Goal: Information Seeking & Learning: Learn about a topic

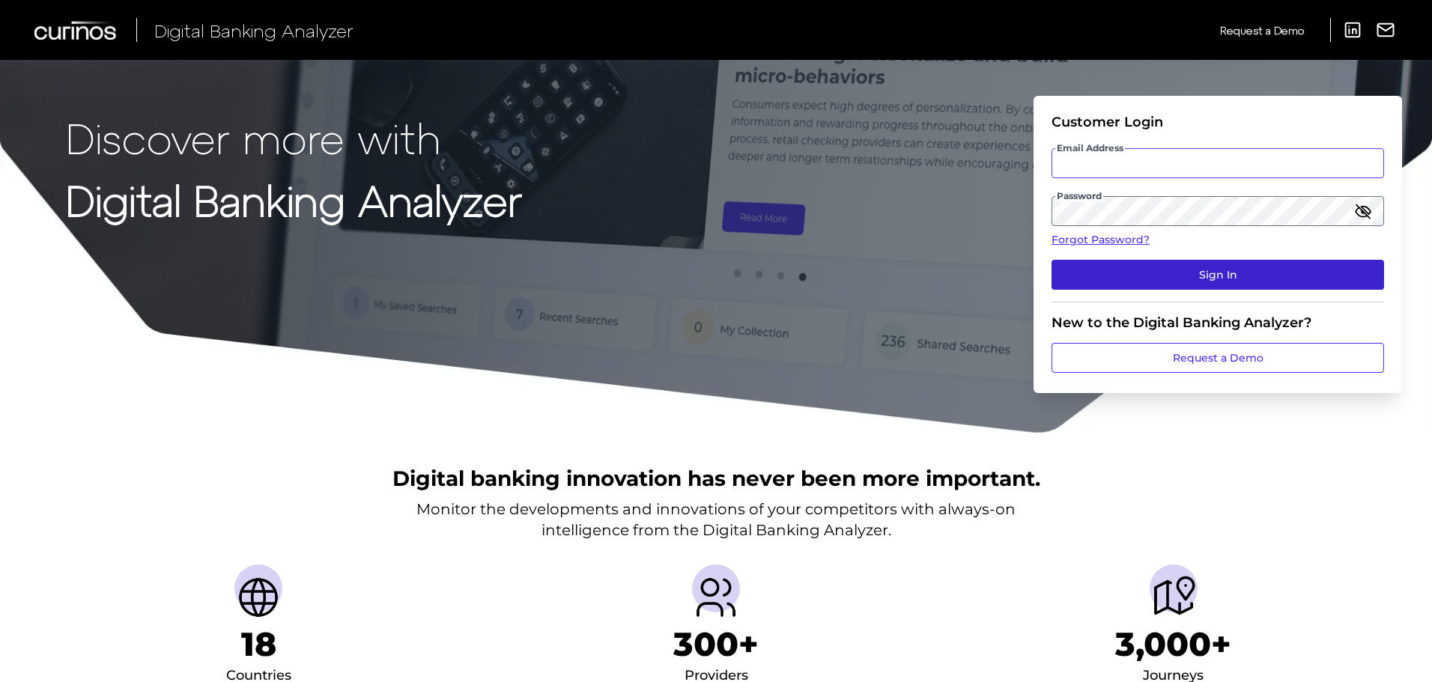
type input "[PERSON_NAME][EMAIL_ADDRESS][PERSON_NAME][DOMAIN_NAME]"
click at [1186, 286] on button "Sign In" at bounding box center [1217, 275] width 332 height 30
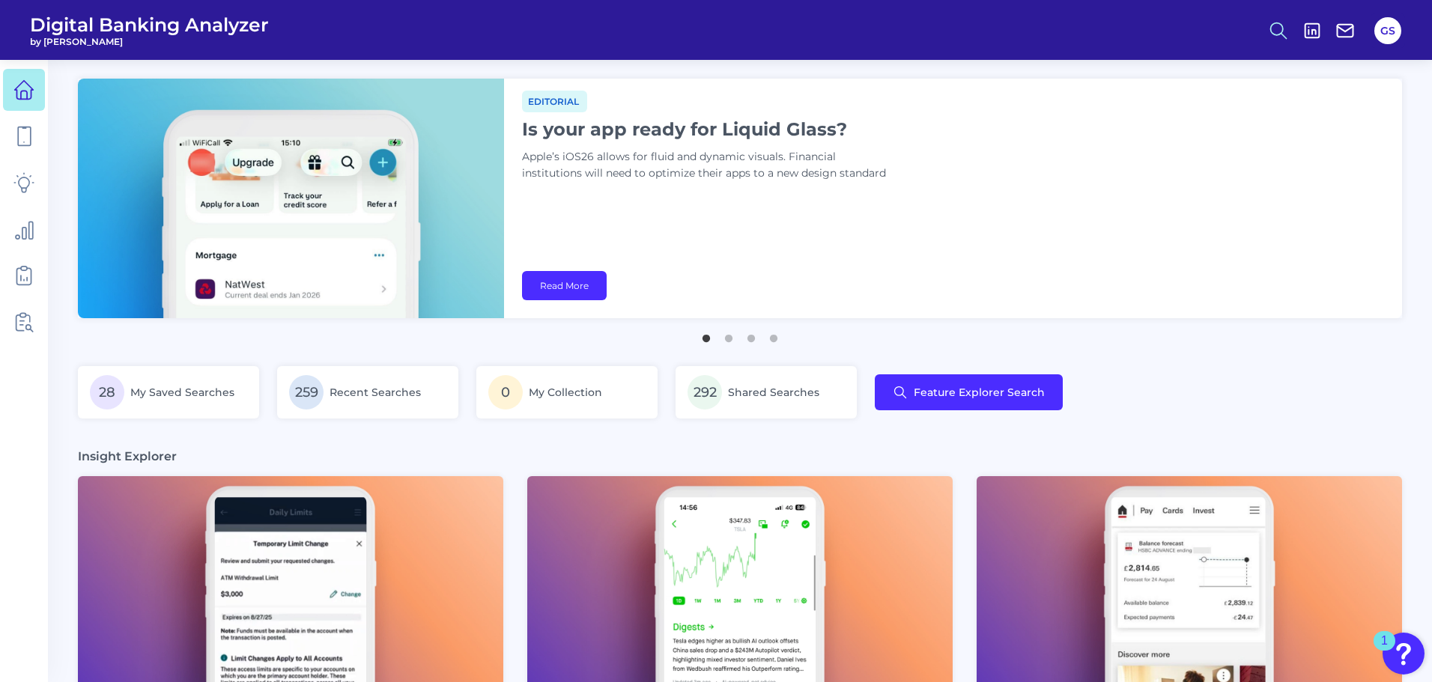
click at [1275, 43] on button at bounding box center [1278, 30] width 34 height 34
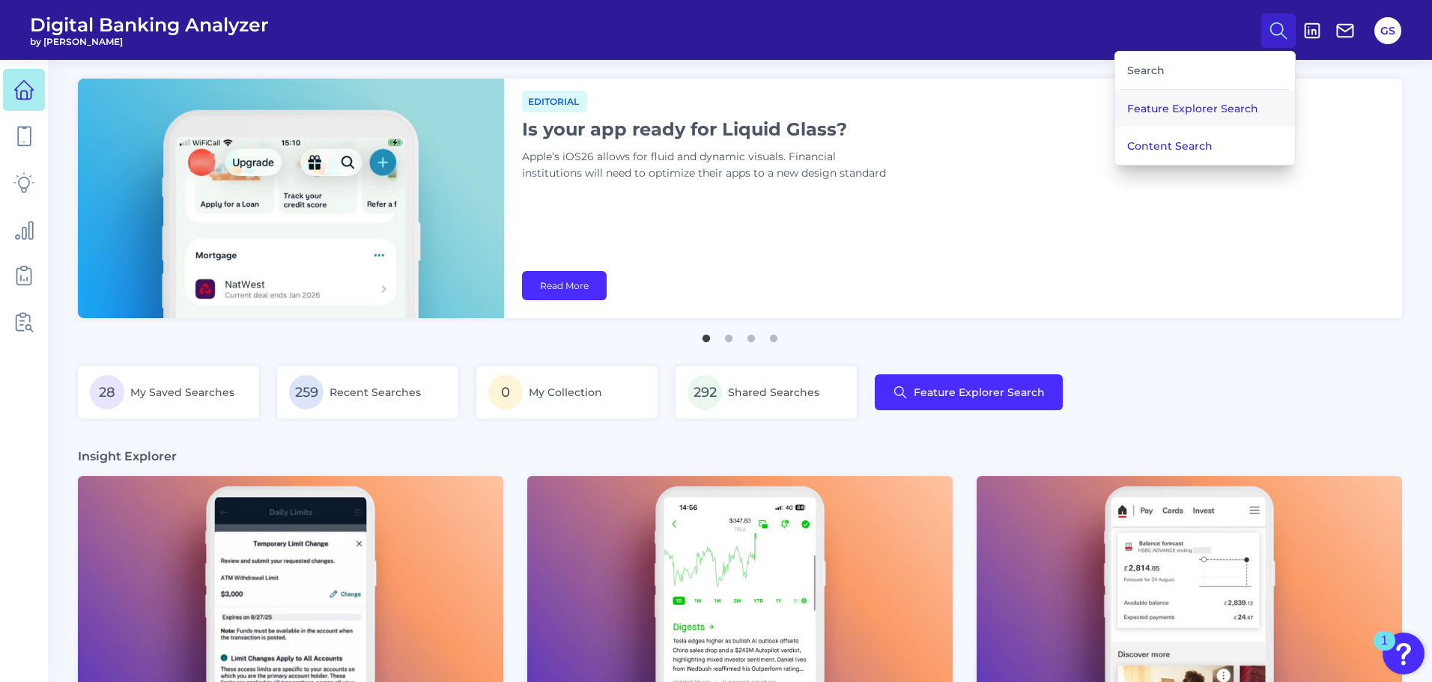
click at [1208, 118] on button "Feature Explorer Search" at bounding box center [1205, 108] width 180 height 37
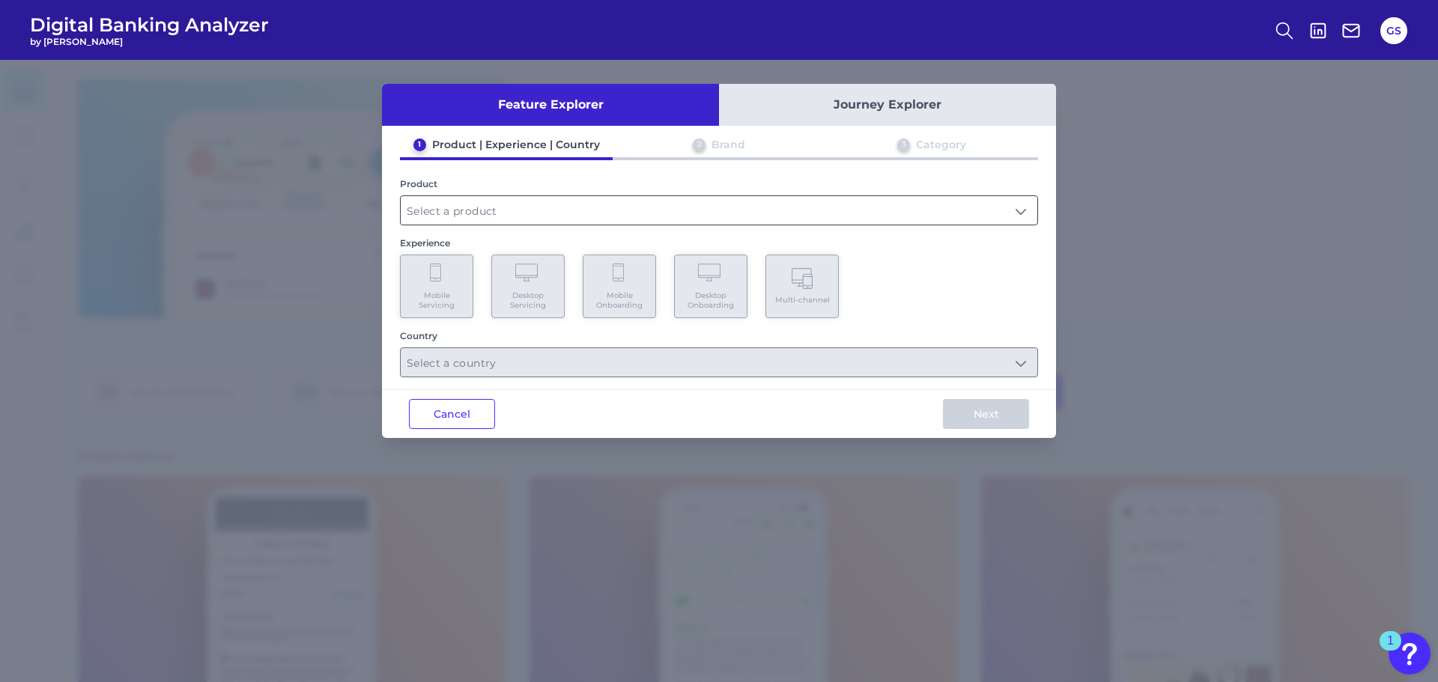
click at [781, 209] on input "text" at bounding box center [719, 210] width 637 height 28
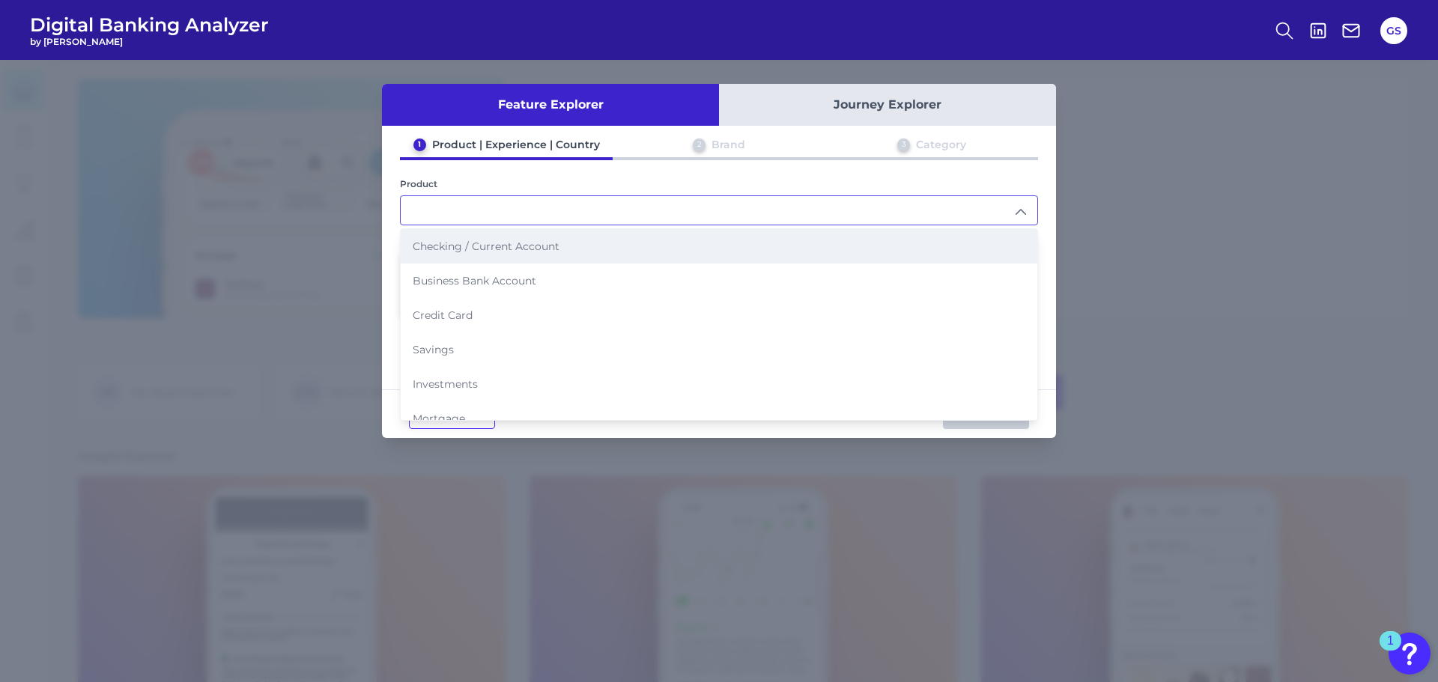
click at [768, 237] on li "Checking / Current Account" at bounding box center [719, 246] width 637 height 34
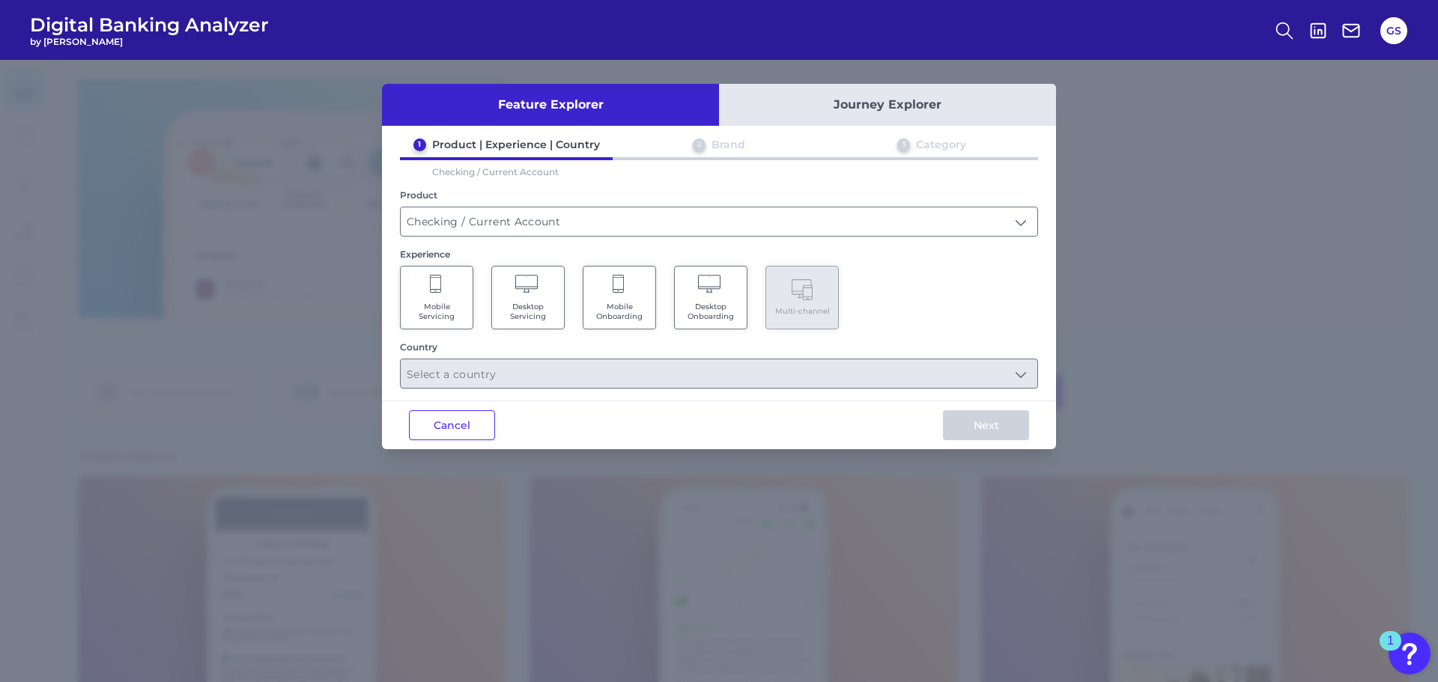
click at [641, 306] on span "Mobile Onboarding" at bounding box center [619, 311] width 57 height 19
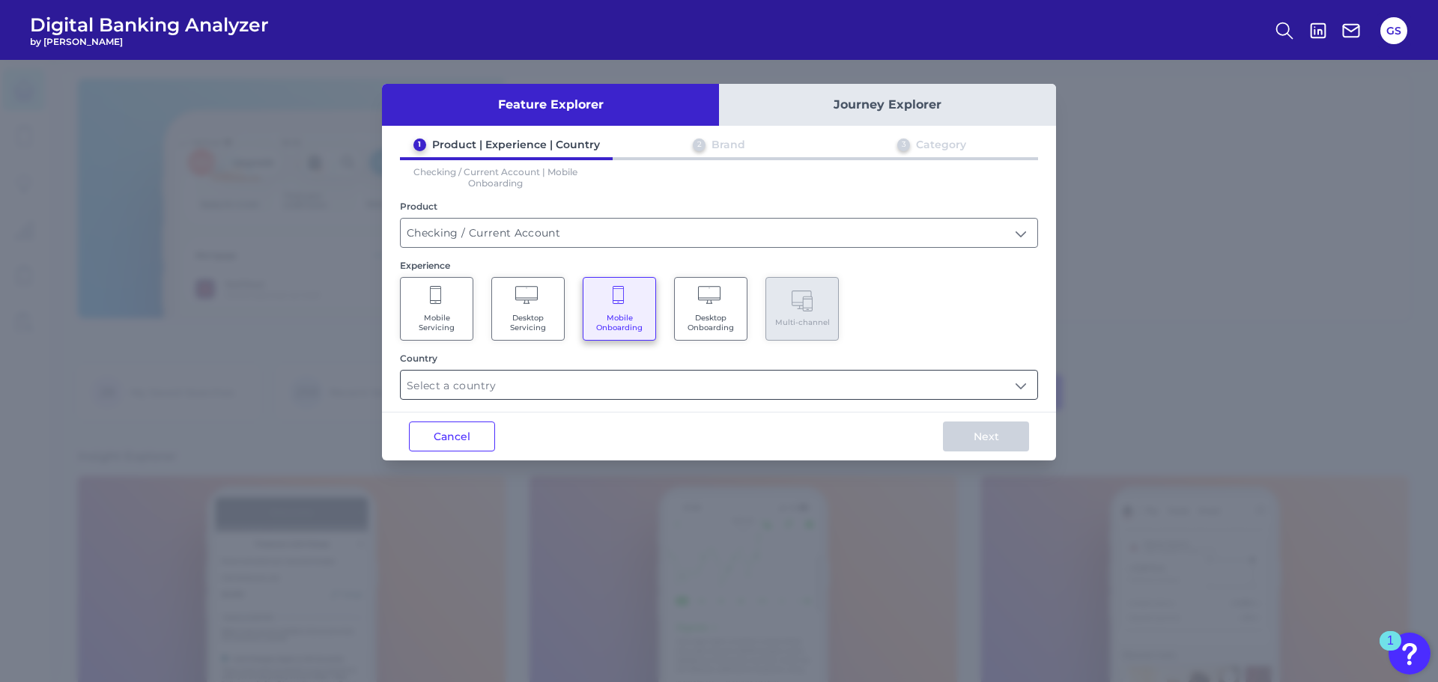
click at [512, 390] on input "text" at bounding box center [719, 385] width 637 height 28
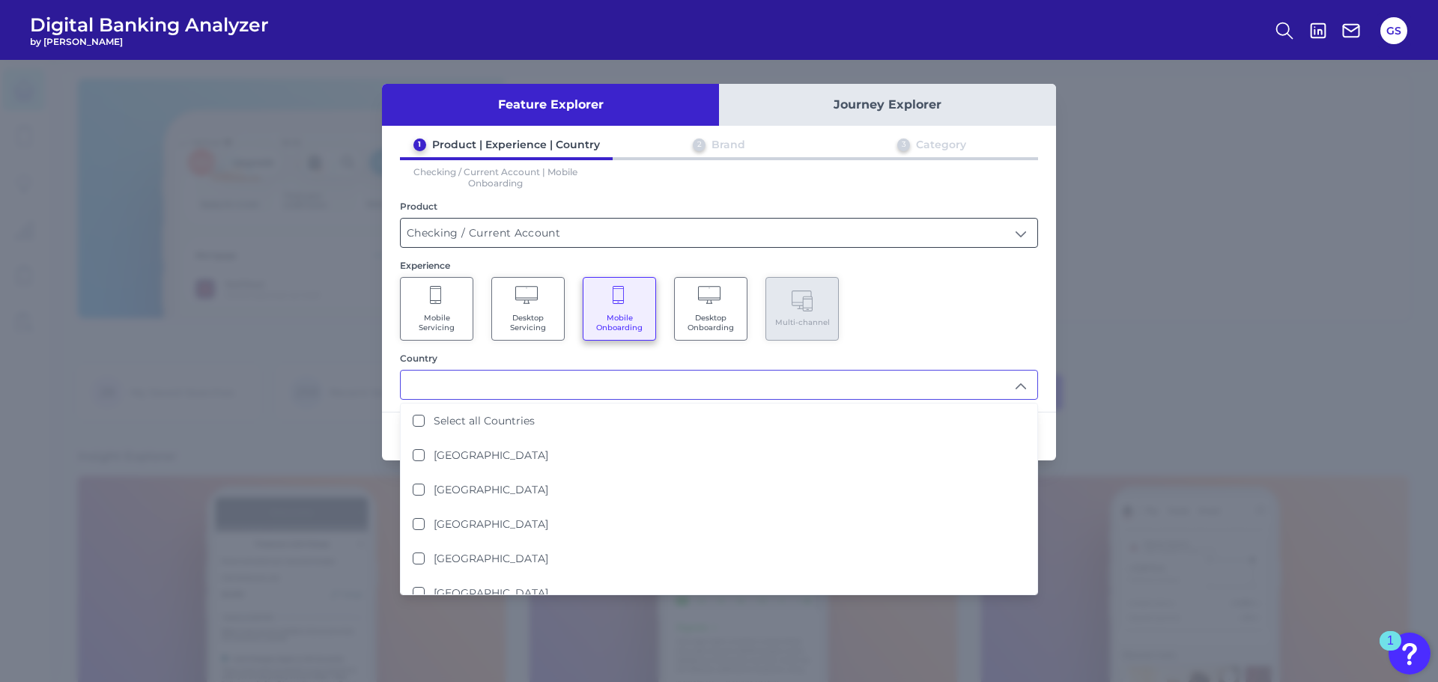
click at [526, 232] on input "Checking / Current Account" at bounding box center [719, 233] width 637 height 28
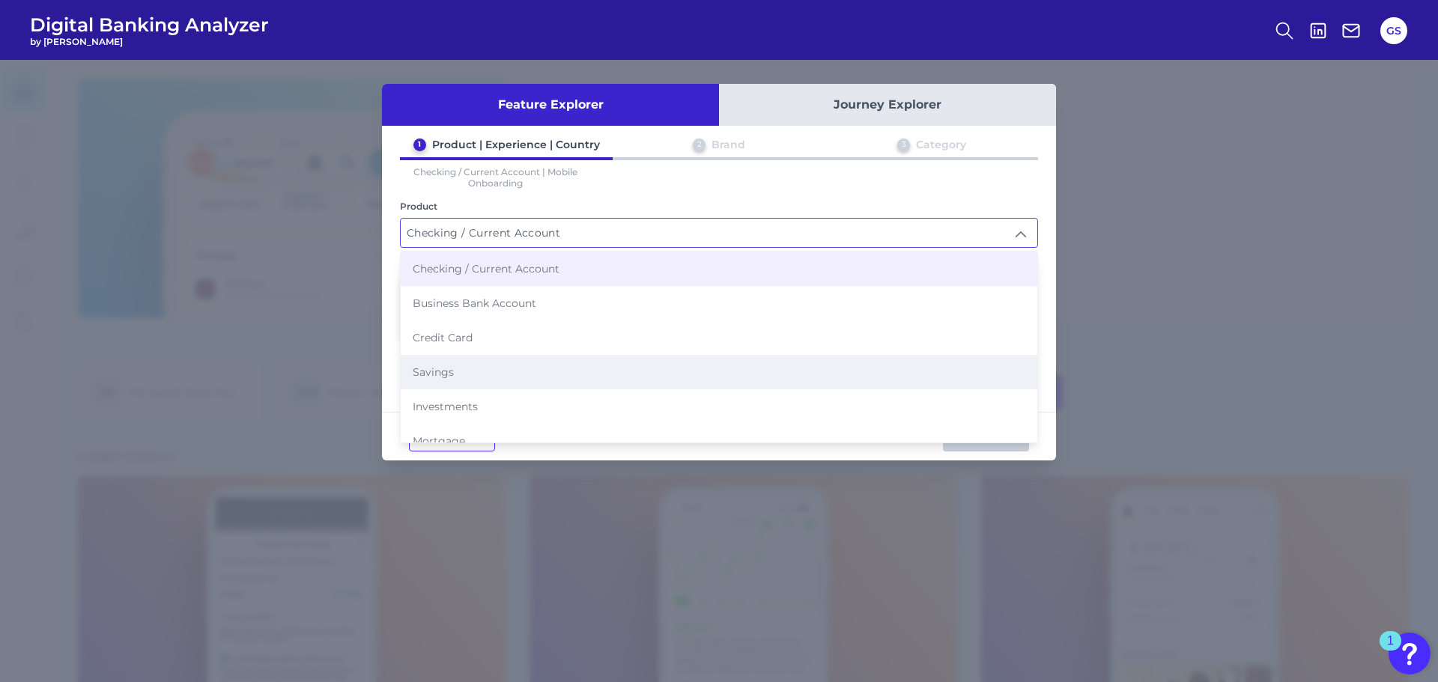
click at [511, 360] on li "Savings" at bounding box center [719, 372] width 637 height 34
type input "Savings"
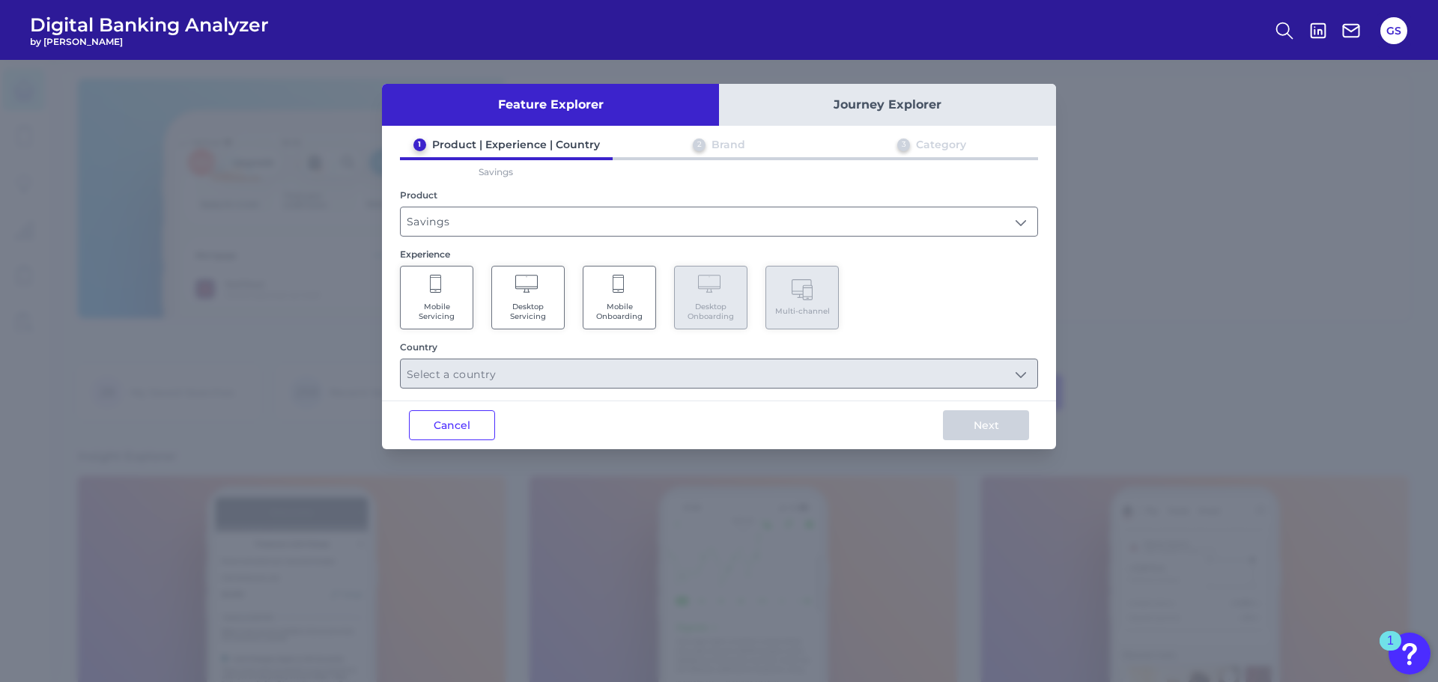
click at [962, 318] on div "Mobile Servicing Desktop Servicing Mobile Onboarding Desktop Onboarding Multi-c…" at bounding box center [719, 298] width 638 height 64
click at [645, 311] on Onboarding "Mobile Onboarding" at bounding box center [619, 298] width 73 height 64
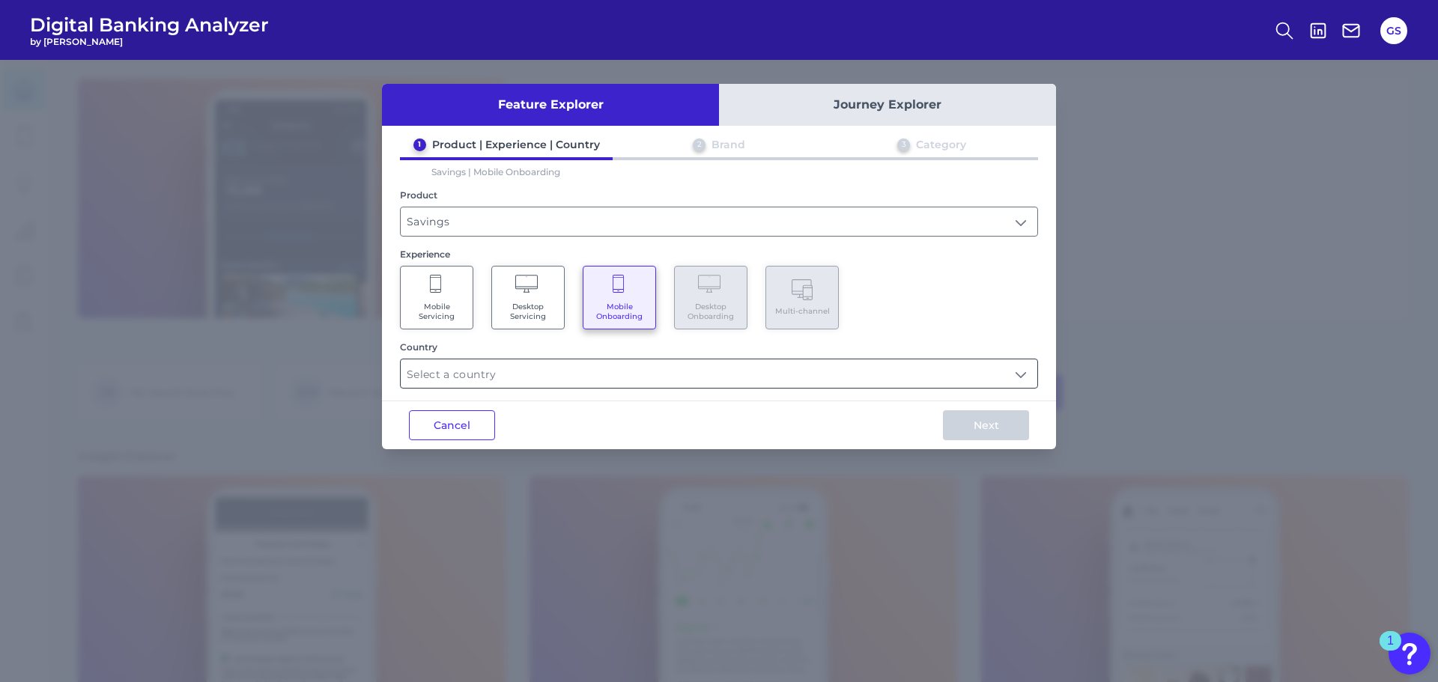
click at [959, 380] on input "text" at bounding box center [719, 373] width 637 height 28
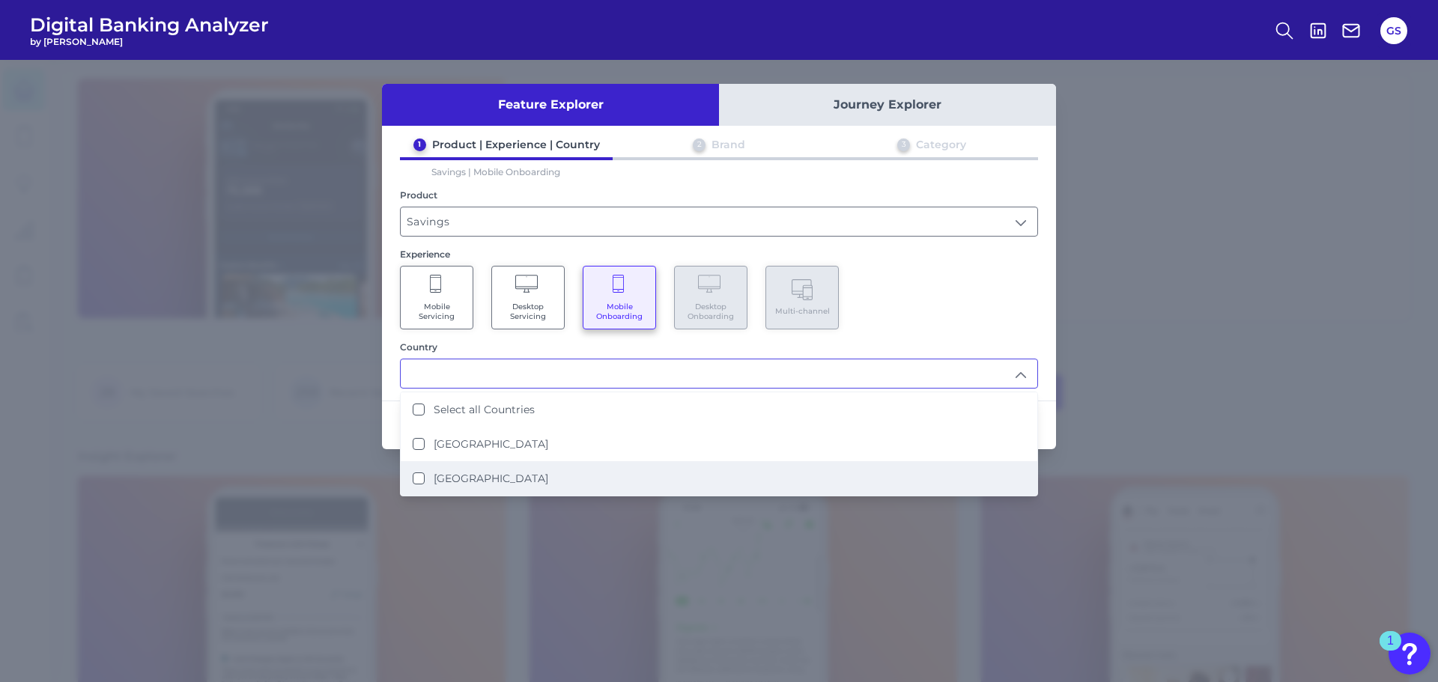
click at [650, 478] on li "[GEOGRAPHIC_DATA]" at bounding box center [719, 478] width 637 height 34
type input "[GEOGRAPHIC_DATA]"
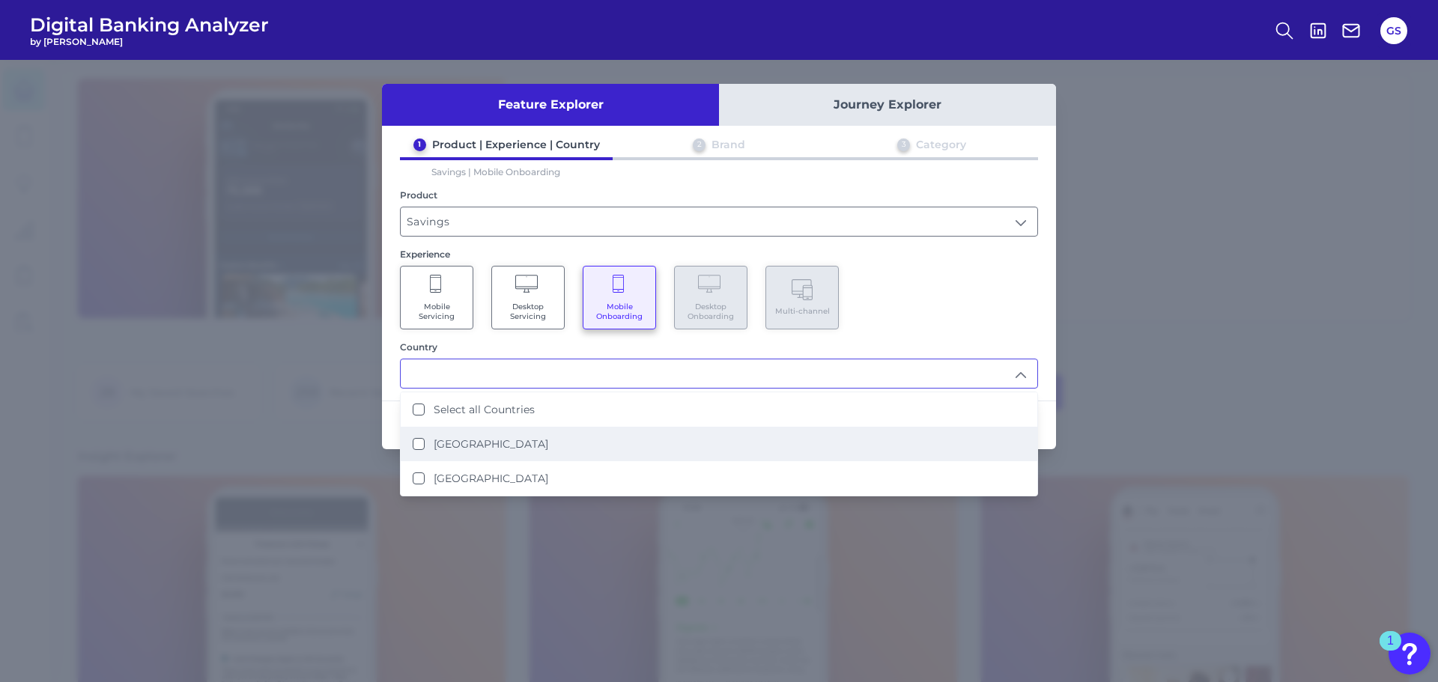
scroll to position [1, 0]
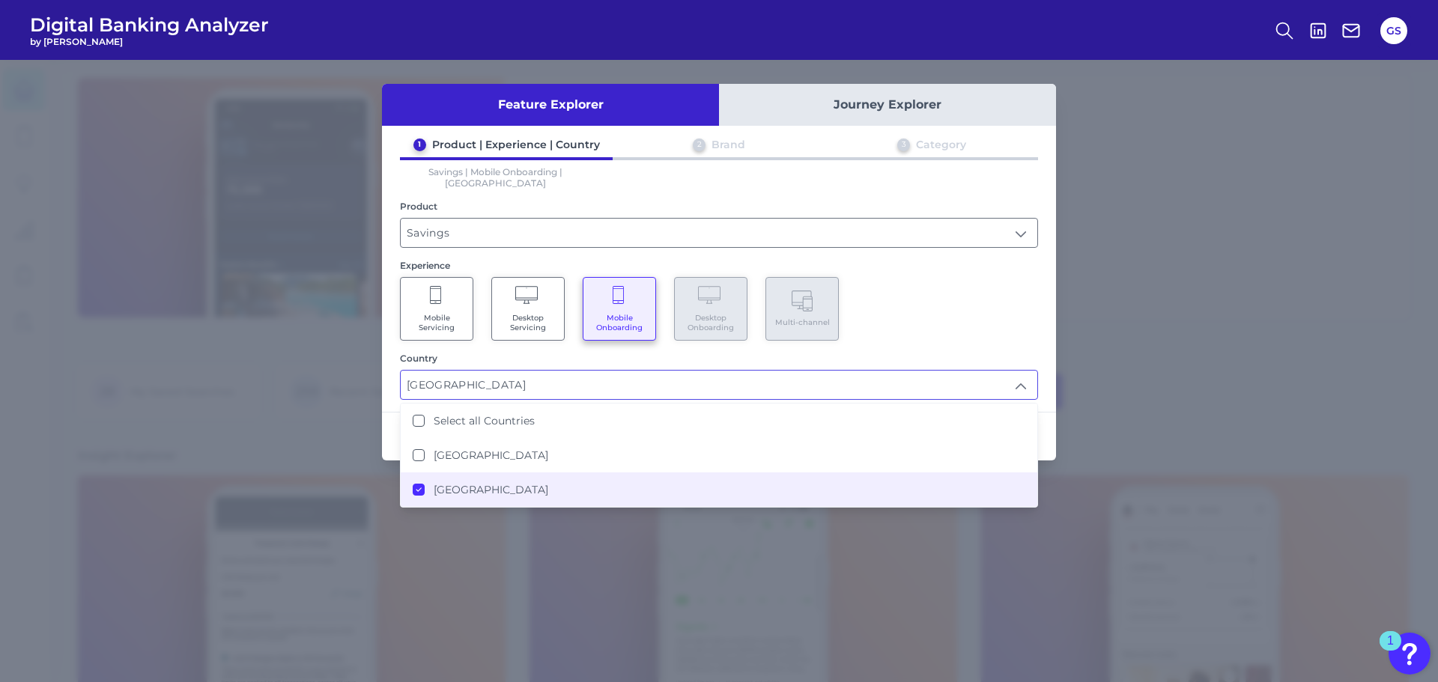
click at [919, 331] on div "1 Product | Experience | Country 2 Brand 3 Category Savings | Mobile Onboarding…" at bounding box center [719, 269] width 674 height 262
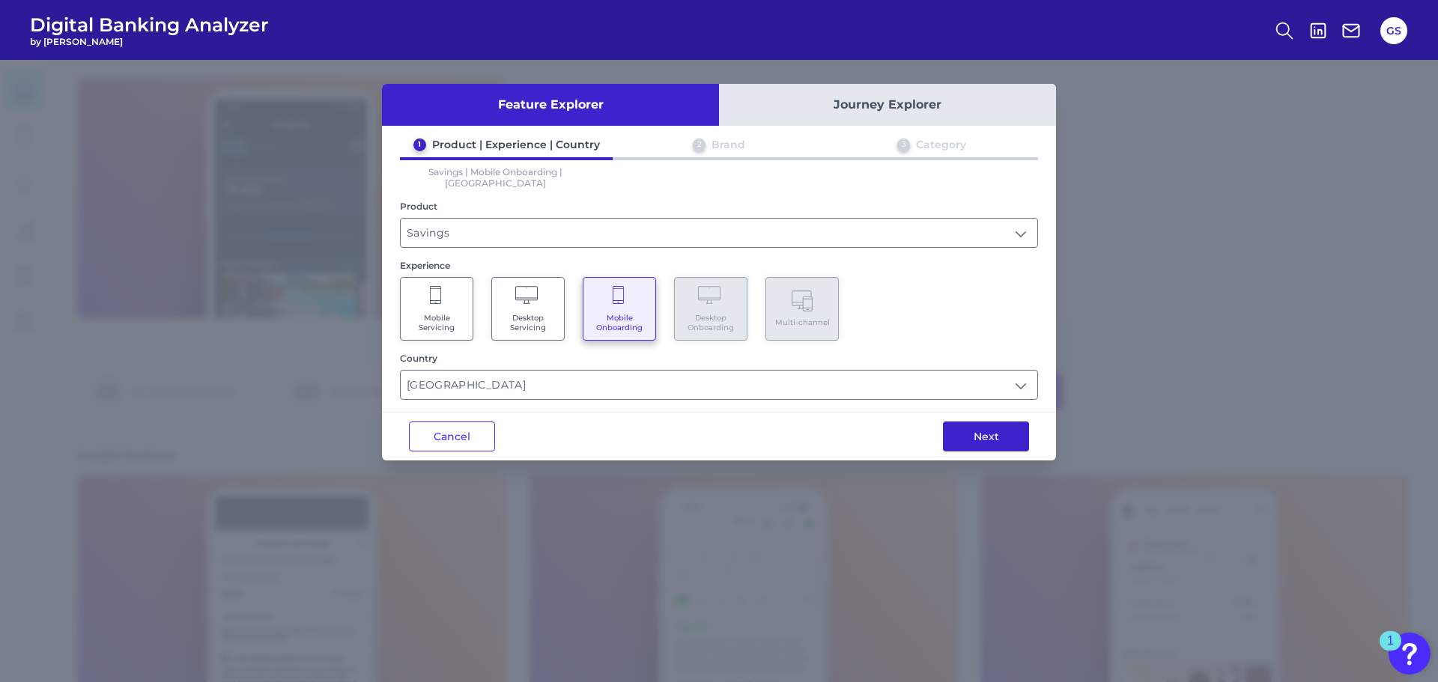
click at [960, 424] on button "Next" at bounding box center [986, 437] width 86 height 30
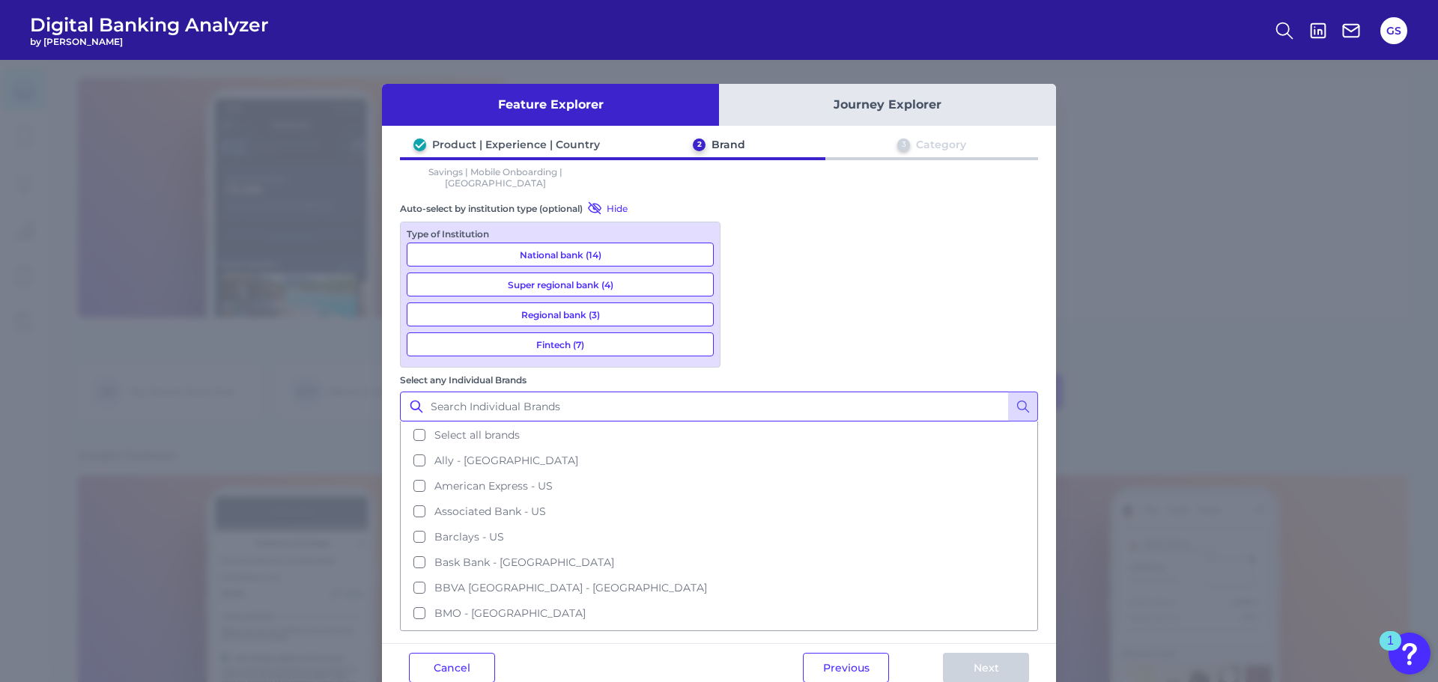
click at [821, 392] on input "Select any Individual Brands" at bounding box center [719, 407] width 638 height 30
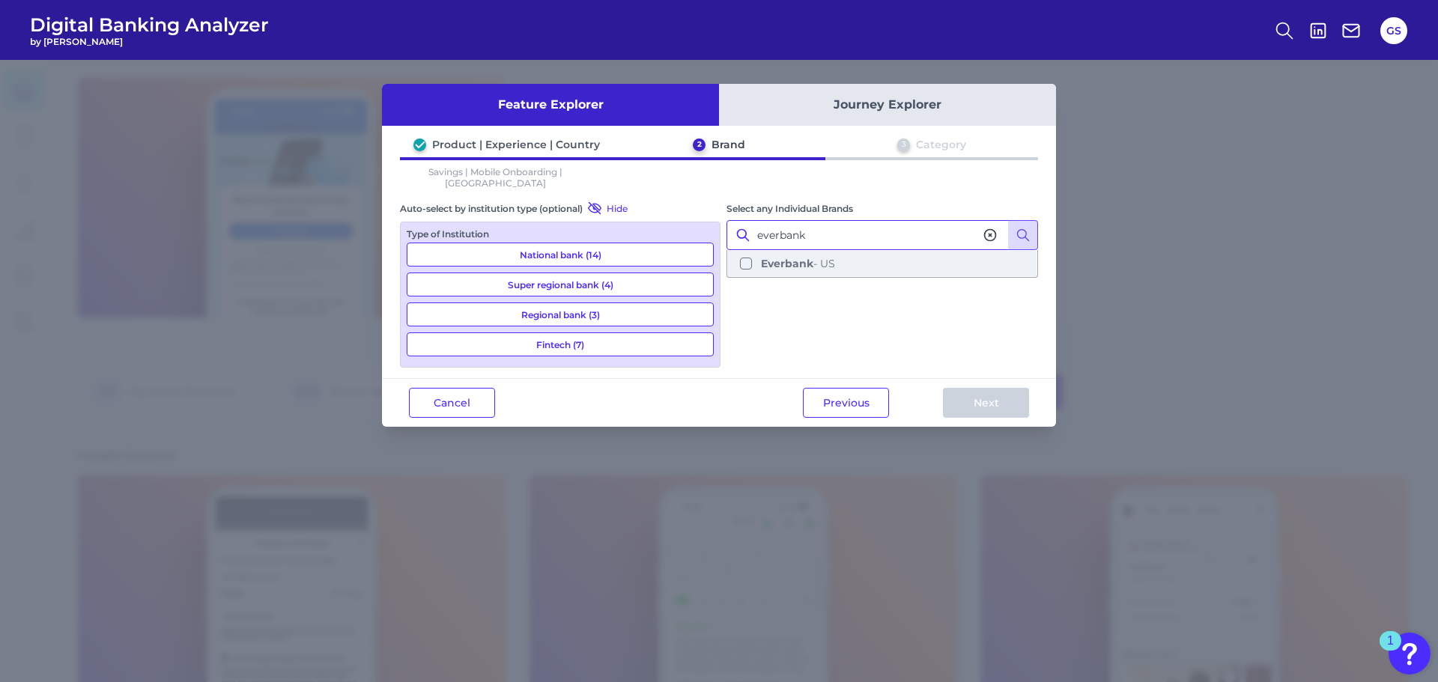
click at [818, 251] on button "Everbank - [GEOGRAPHIC_DATA]" at bounding box center [882, 263] width 309 height 25
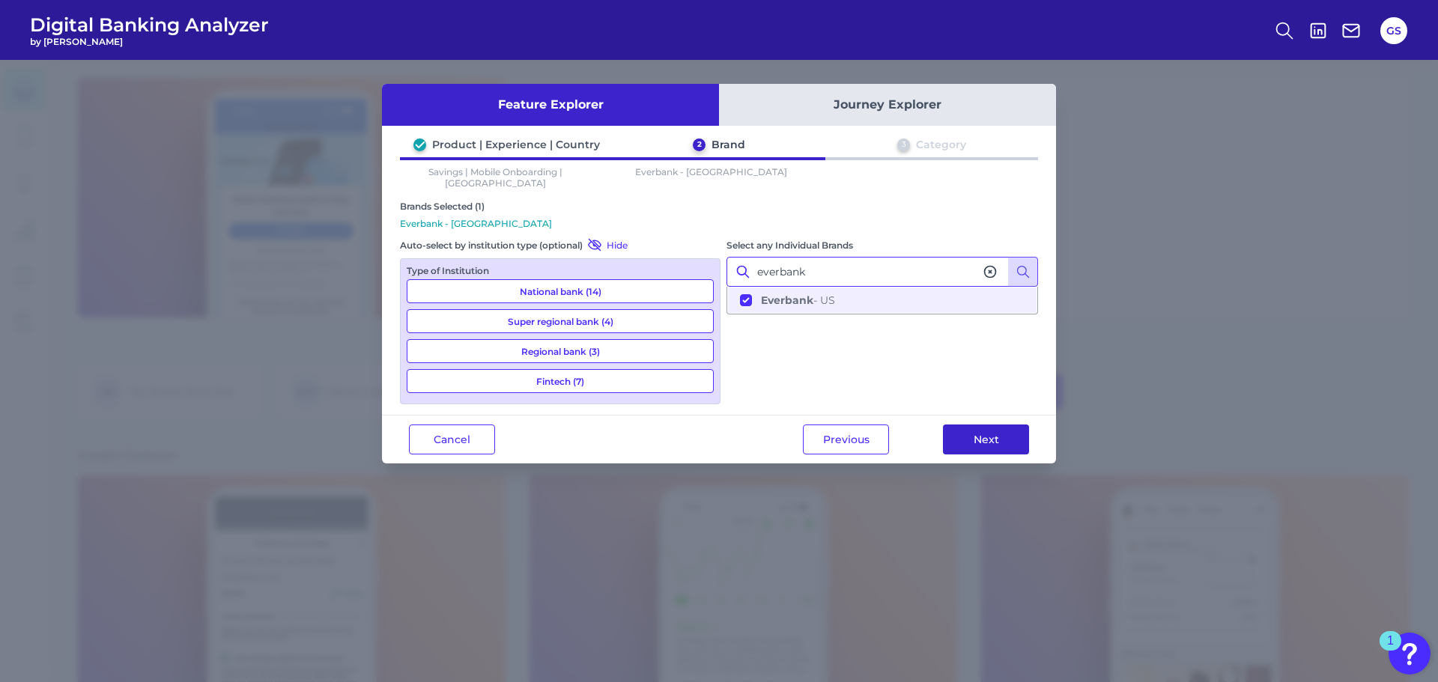
type input "everbank"
click at [994, 443] on button "Next" at bounding box center [986, 440] width 86 height 30
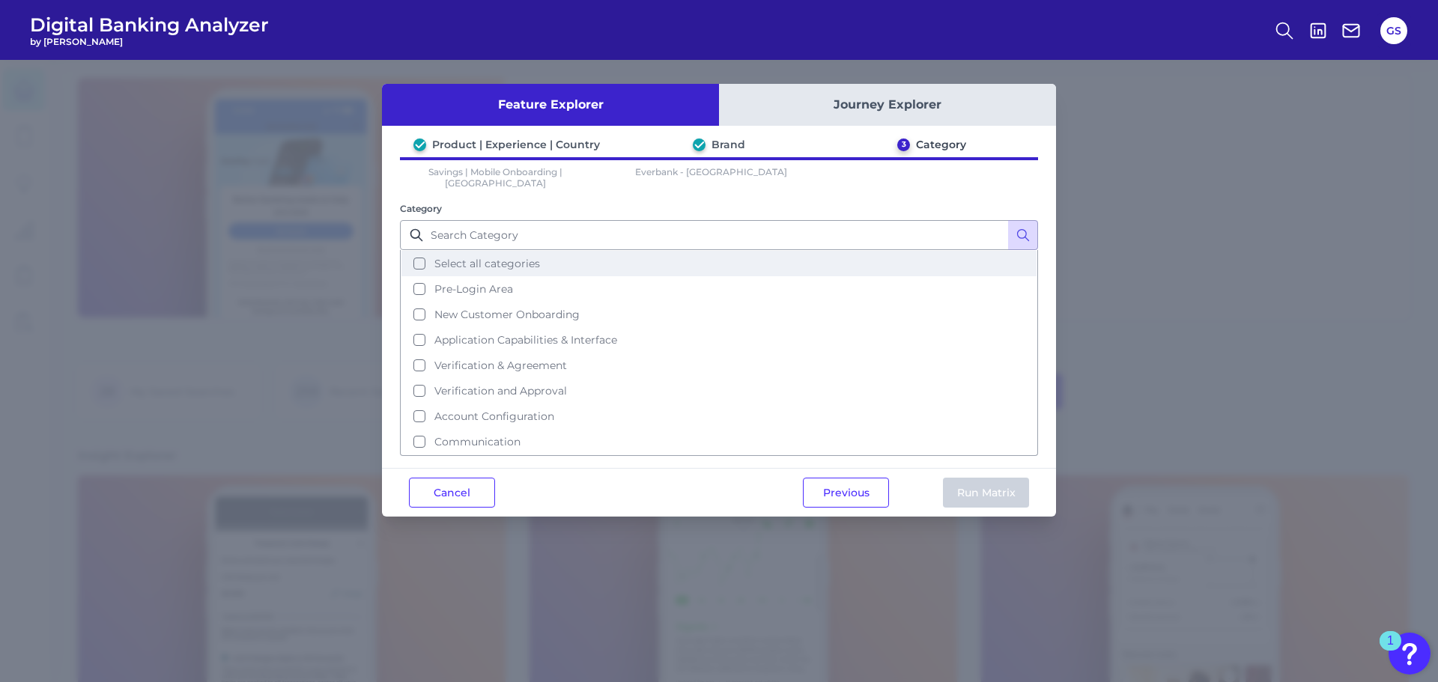
click at [569, 261] on button "Select all categories" at bounding box center [718, 263] width 635 height 25
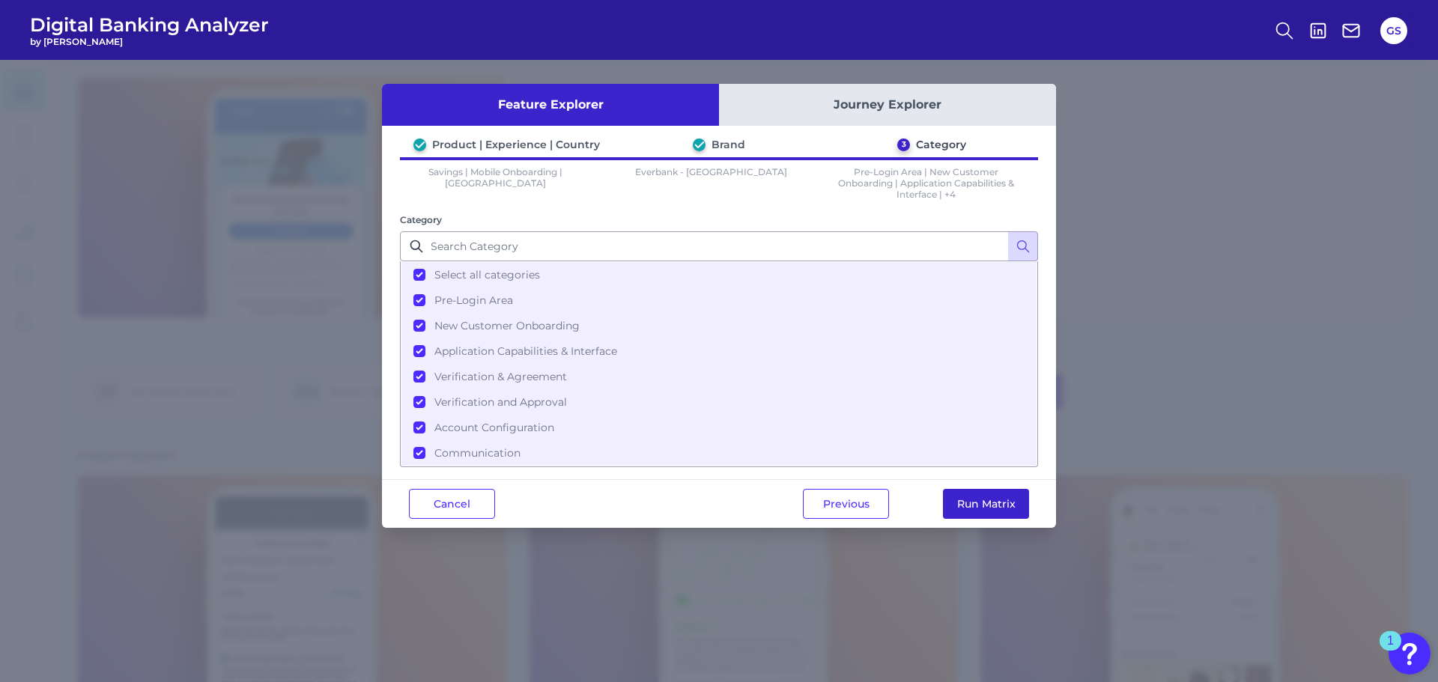
click at [969, 511] on button "Run Matrix" at bounding box center [986, 504] width 86 height 30
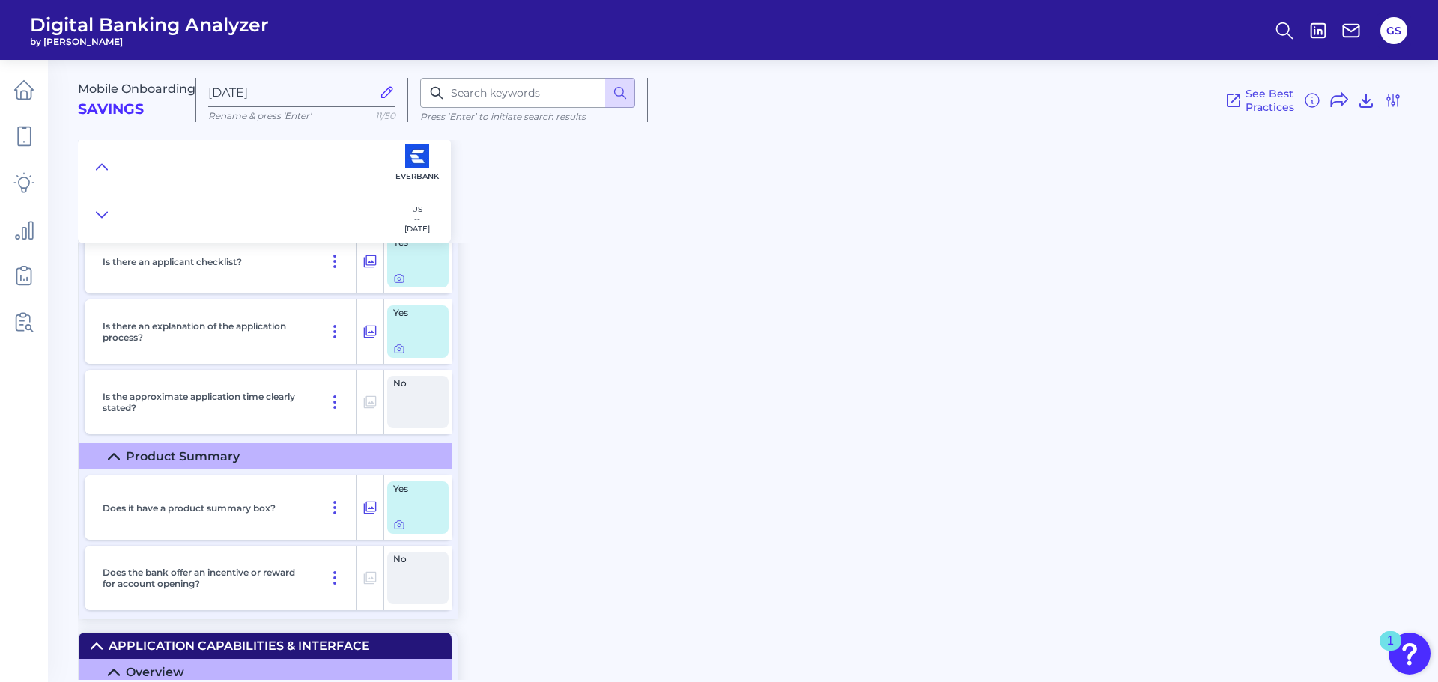
scroll to position [5457, 0]
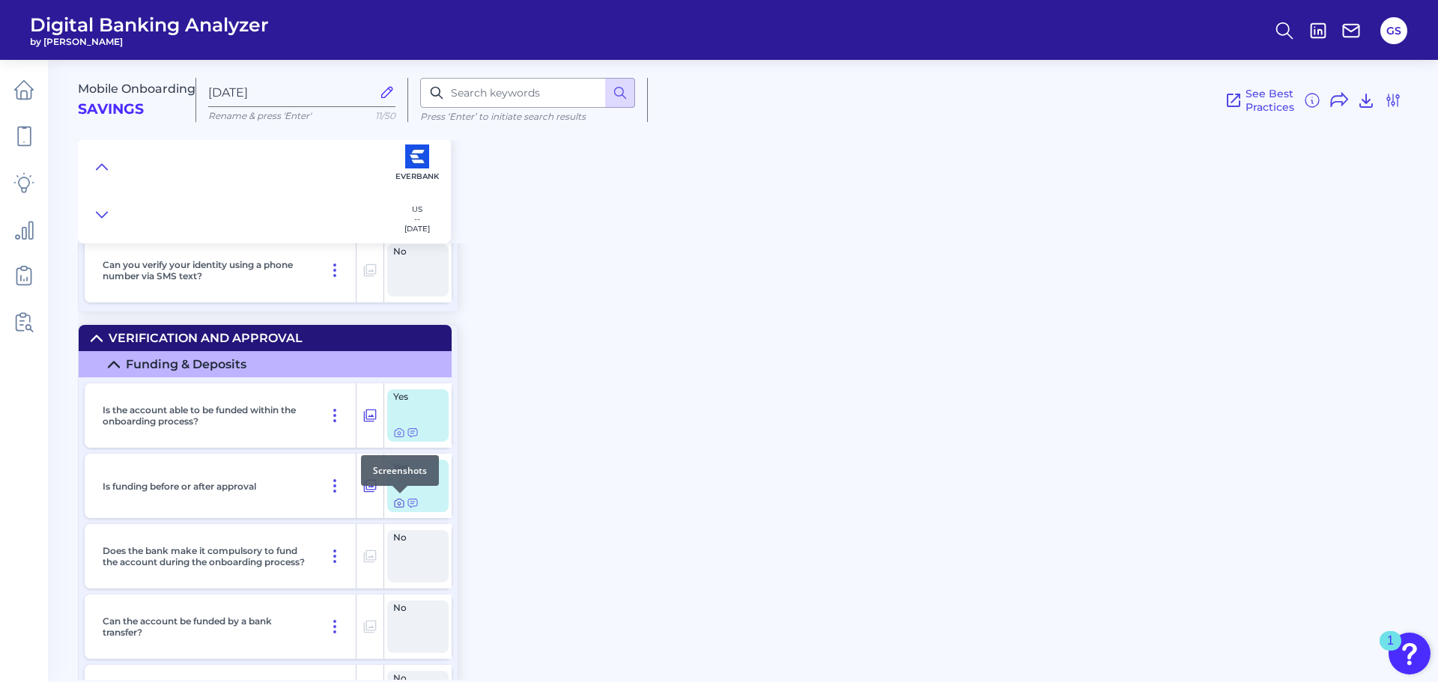
click at [399, 508] on icon at bounding box center [399, 503] width 12 height 12
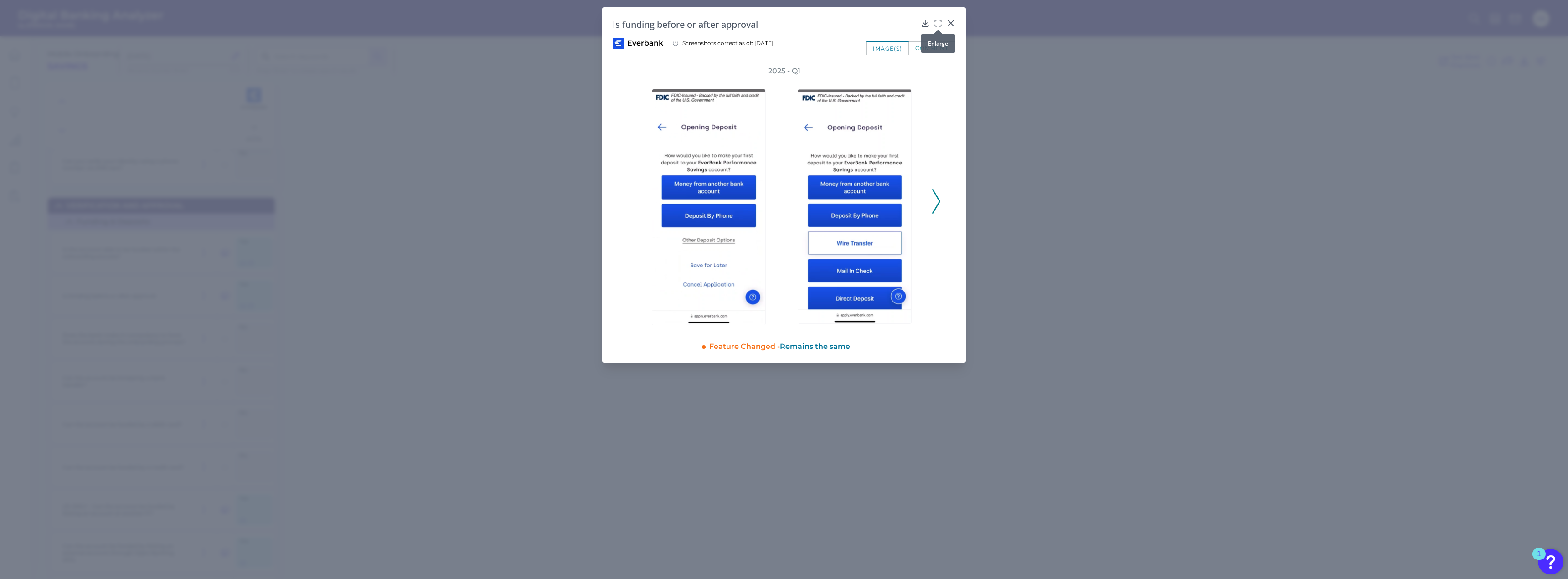
click at [871, 24] on icon at bounding box center [938, 23] width 9 height 9
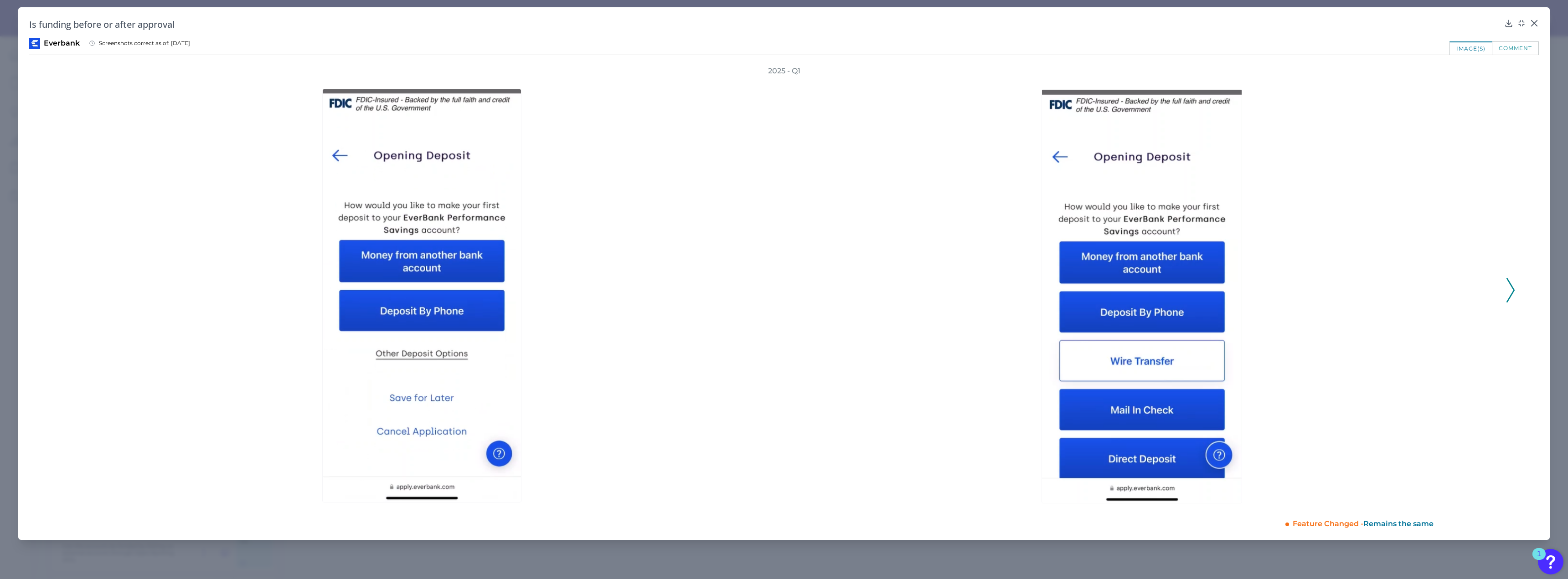
click at [871, 290] on button at bounding box center [1510, 290] width 9 height 24
